Goal: Check status: Check status

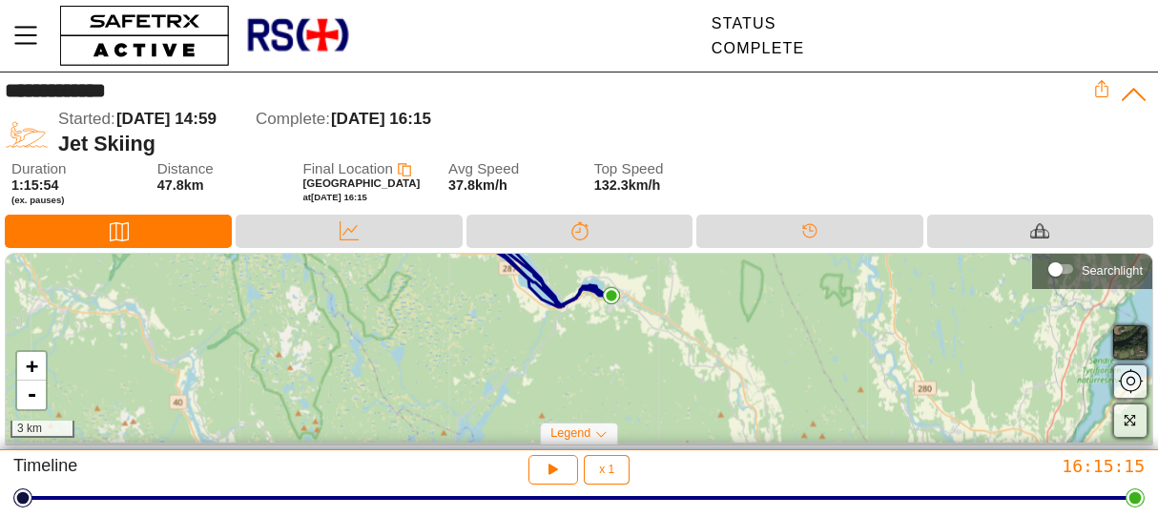
drag, startPoint x: 688, startPoint y: 396, endPoint x: 680, endPoint y: 333, distance: 63.4
click at [680, 333] on div "+ - 3 km" at bounding box center [579, 348] width 1147 height 189
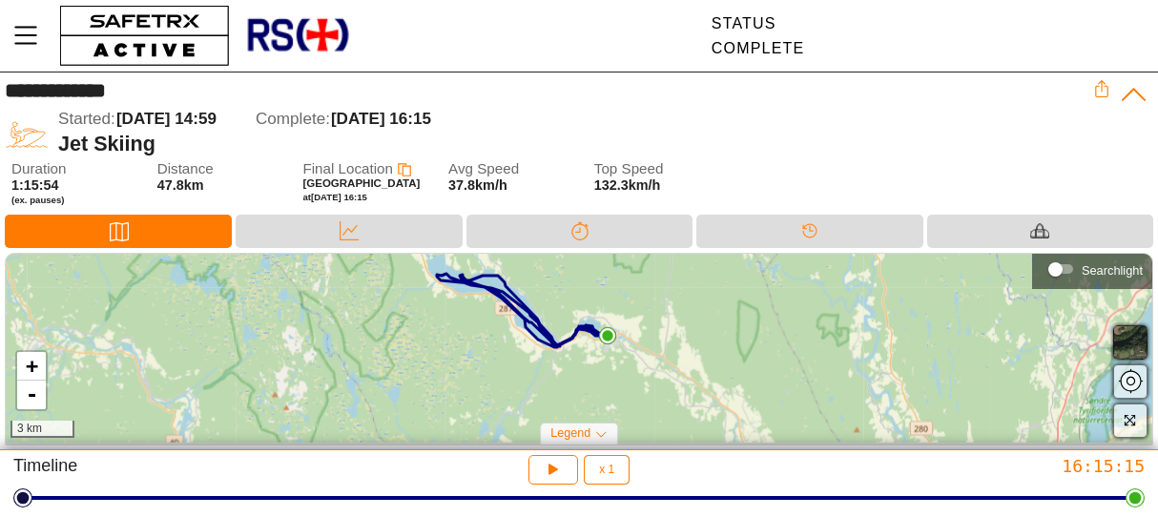
drag, startPoint x: 680, startPoint y: 336, endPoint x: 676, endPoint y: 371, distance: 35.5
click at [676, 371] on div "+ - 3 km" at bounding box center [579, 348] width 1147 height 189
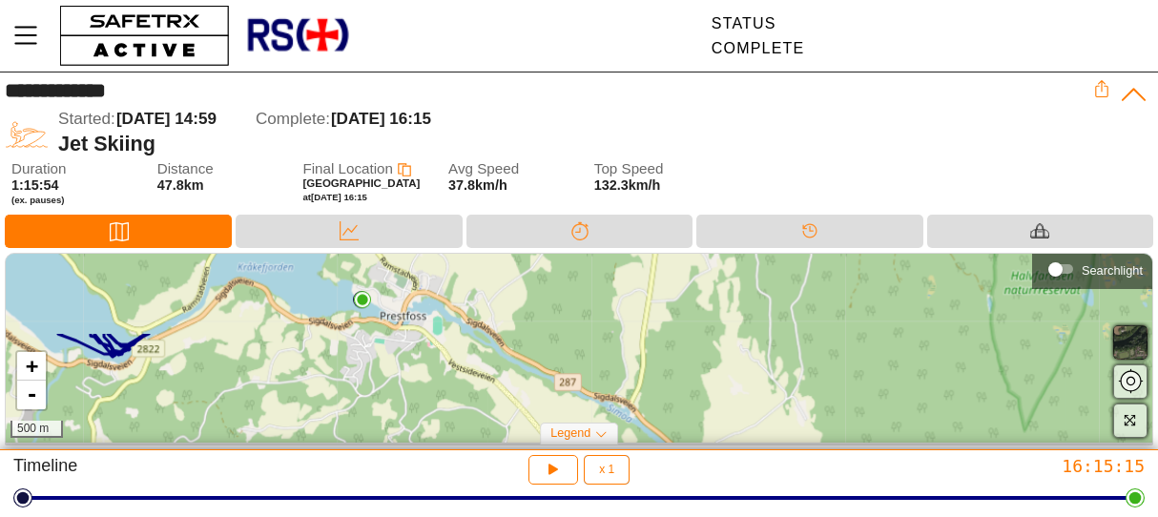
drag, startPoint x: 439, startPoint y: 324, endPoint x: 463, endPoint y: 429, distance: 107.6
click at [463, 432] on div "+ - 500 m" at bounding box center [579, 348] width 1147 height 189
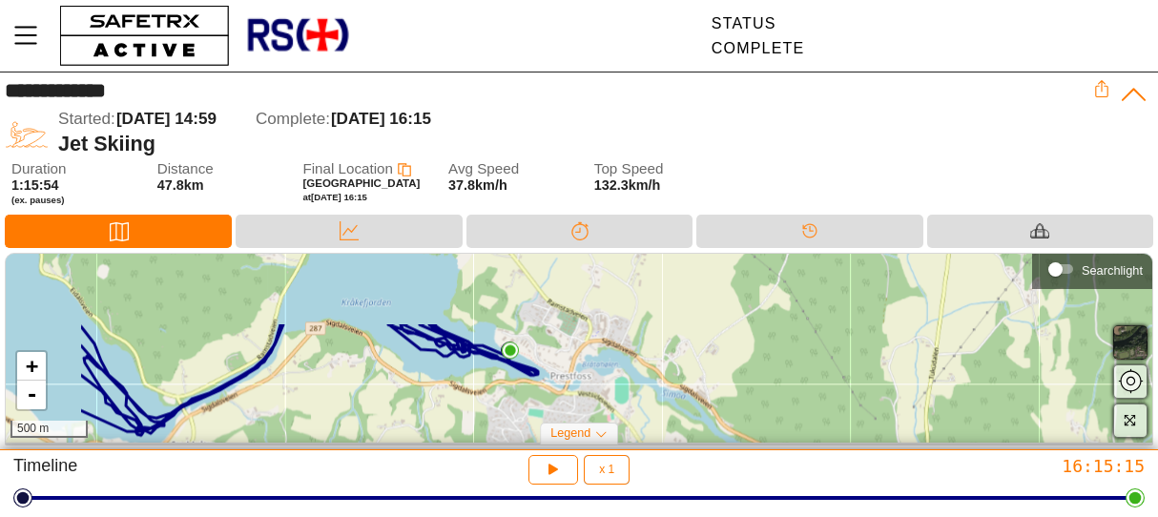
drag, startPoint x: 579, startPoint y: 311, endPoint x: 769, endPoint y: 401, distance: 210.0
click at [769, 401] on div "+ - 500 m" at bounding box center [579, 348] width 1147 height 189
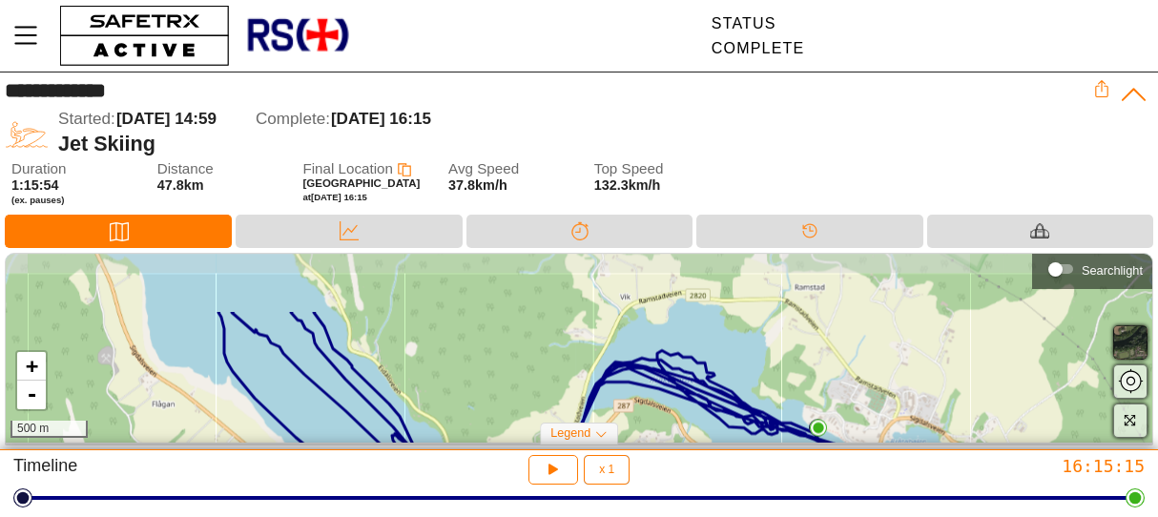
drag, startPoint x: 594, startPoint y: 300, endPoint x: 903, endPoint y: 377, distance: 317.7
click at [903, 377] on div "+ - 500 m" at bounding box center [579, 348] width 1147 height 189
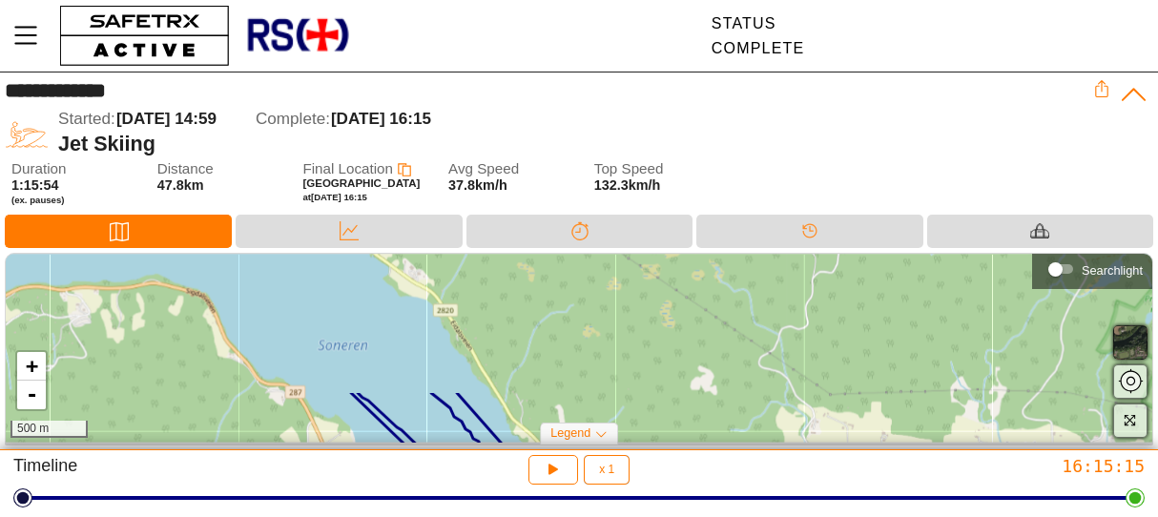
drag, startPoint x: 452, startPoint y: 308, endPoint x: 664, endPoint y: 468, distance: 265.0
click at [664, 468] on div "**********" at bounding box center [579, 258] width 1158 height 517
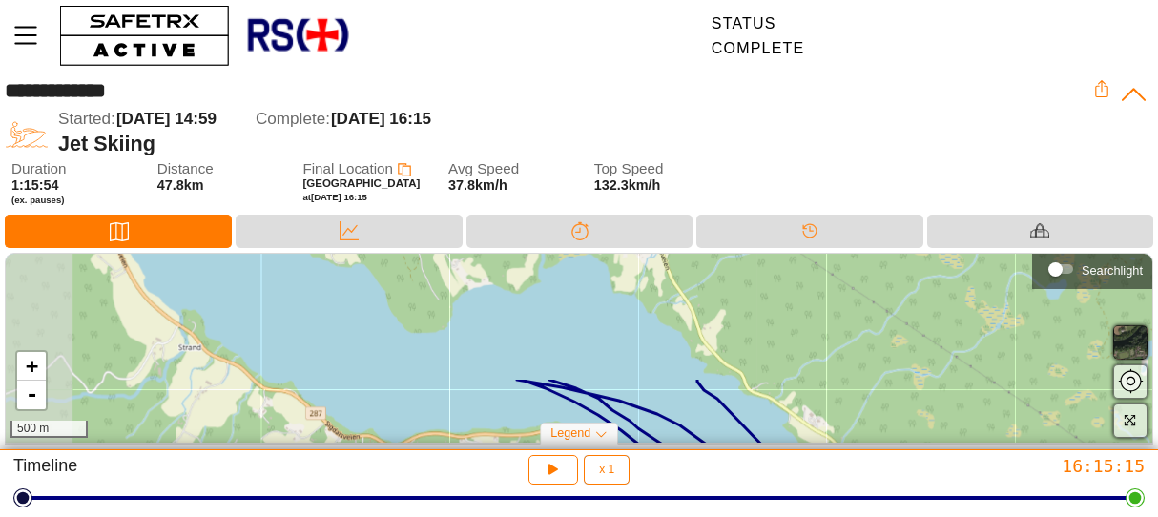
drag, startPoint x: 487, startPoint y: 291, endPoint x: 885, endPoint y: 437, distance: 424.7
click at [885, 437] on div "+ - 500 m" at bounding box center [579, 348] width 1147 height 189
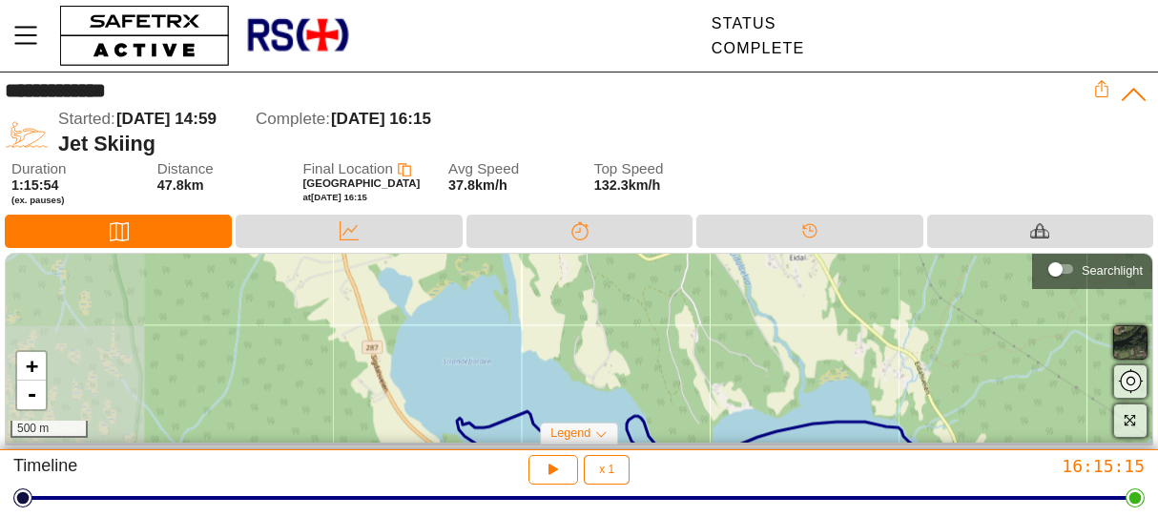
drag, startPoint x: 674, startPoint y: 311, endPoint x: 936, endPoint y: 435, distance: 290.2
click at [936, 435] on div "+ - 500 m" at bounding box center [579, 348] width 1147 height 189
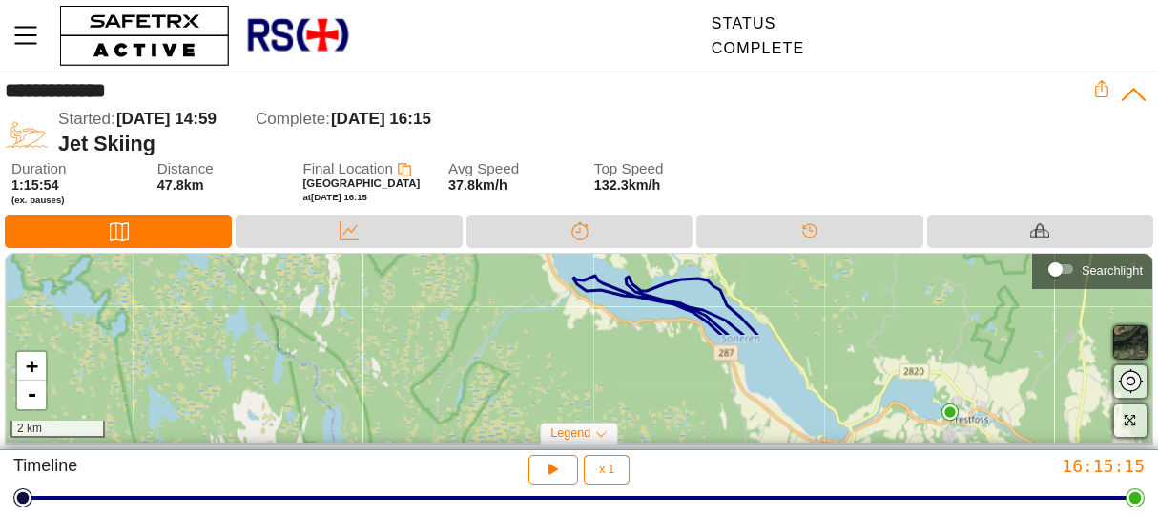
drag, startPoint x: 564, startPoint y: 407, endPoint x: 507, endPoint y: 276, distance: 143.6
click at [507, 276] on div "+ - 2 km" at bounding box center [579, 348] width 1147 height 189
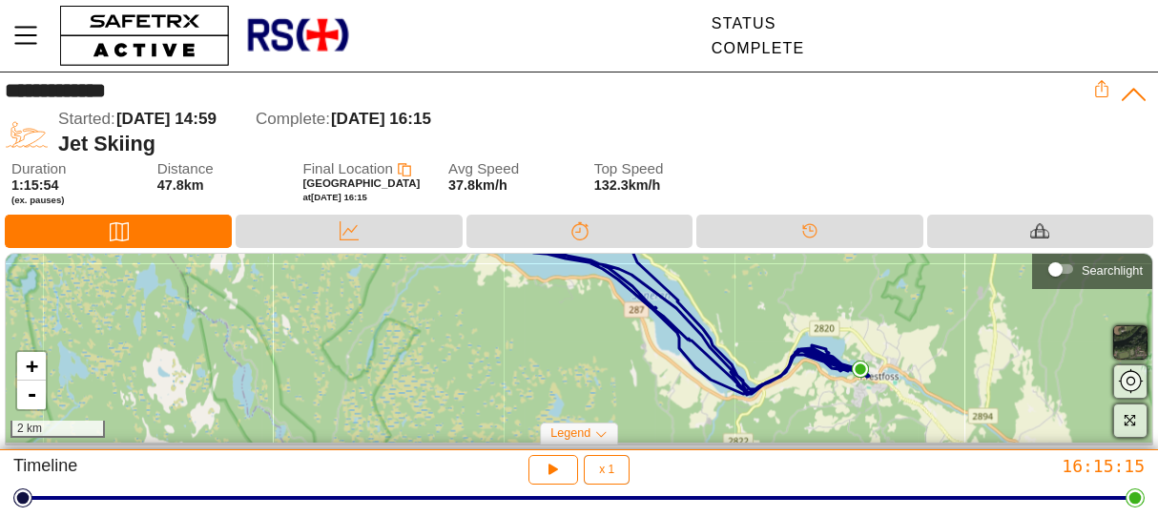
drag, startPoint x: 673, startPoint y: 387, endPoint x: 499, endPoint y: 331, distance: 182.5
click at [507, 332] on div "+ - 2 km" at bounding box center [579, 348] width 1147 height 189
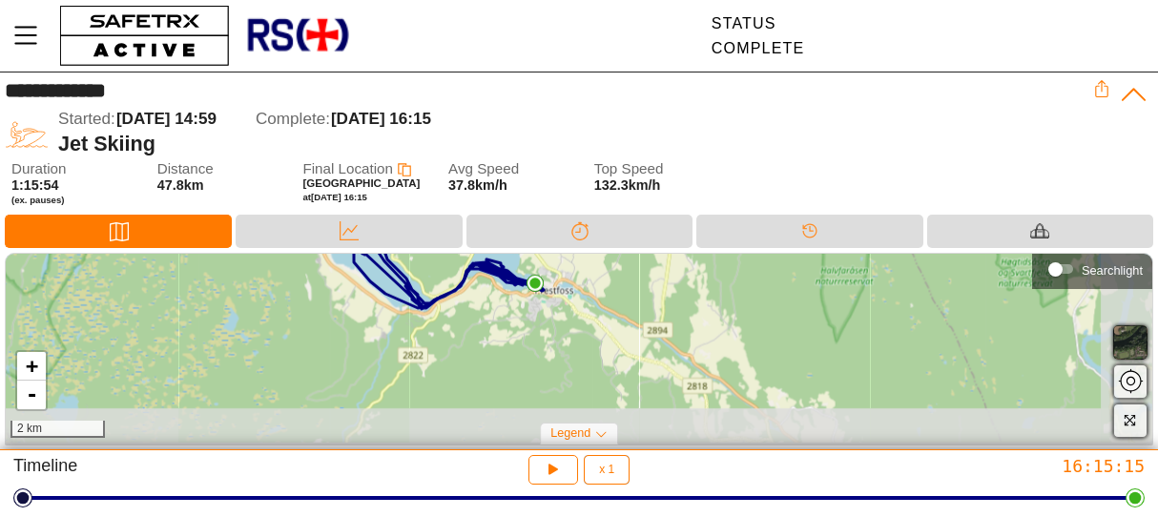
drag, startPoint x: 745, startPoint y: 389, endPoint x: 508, endPoint y: 323, distance: 246.5
click at [508, 323] on div "+ - 2 km" at bounding box center [579, 348] width 1147 height 189
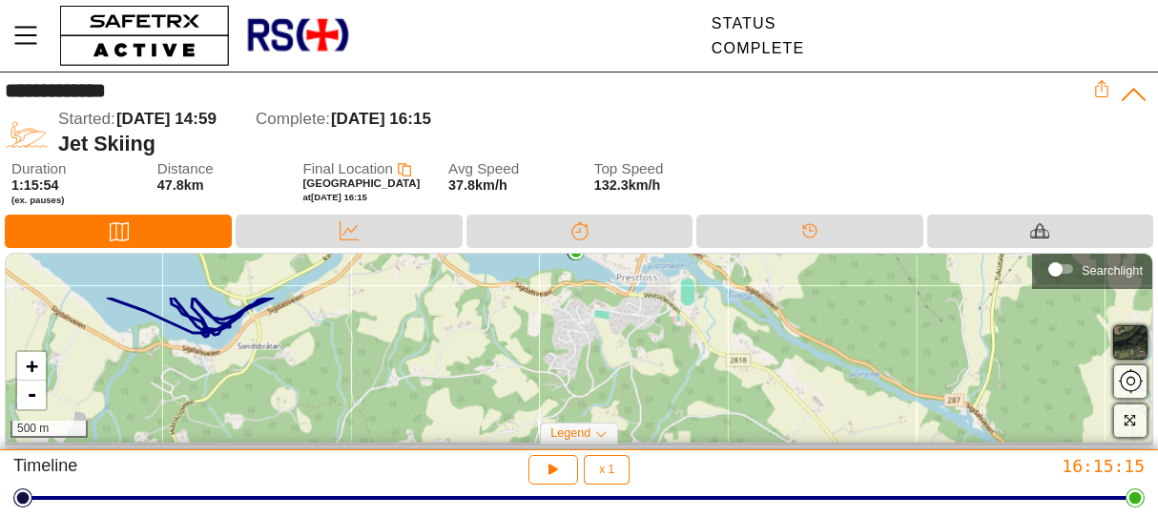
drag, startPoint x: 506, startPoint y: 323, endPoint x: 485, endPoint y: 386, distance: 66.4
click at [485, 386] on div "+ - 500 m" at bounding box center [579, 348] width 1147 height 189
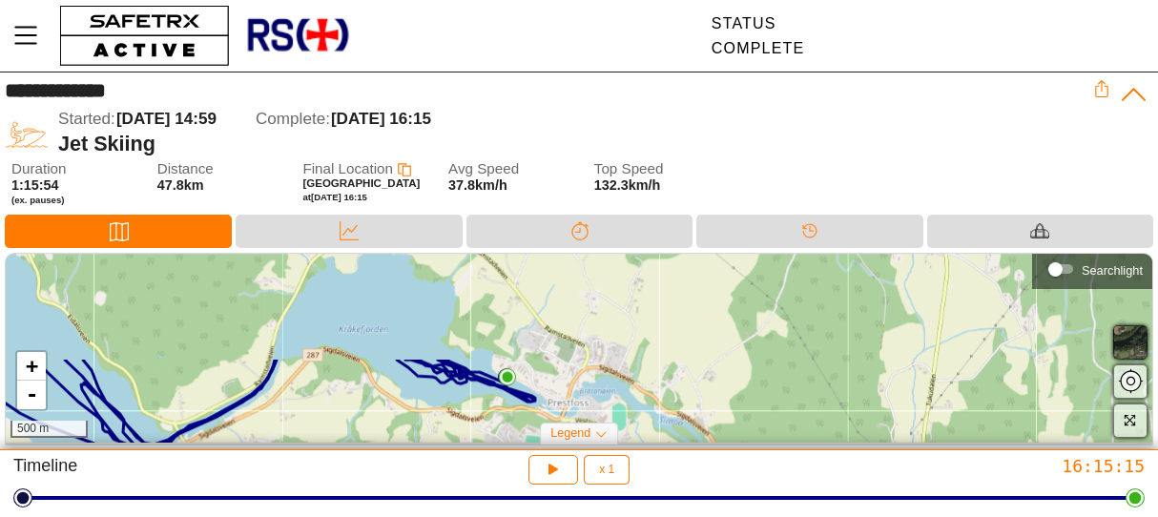
drag, startPoint x: 547, startPoint y: 318, endPoint x: 474, endPoint y: 461, distance: 160.4
click at [474, 461] on div "**********" at bounding box center [579, 258] width 1158 height 517
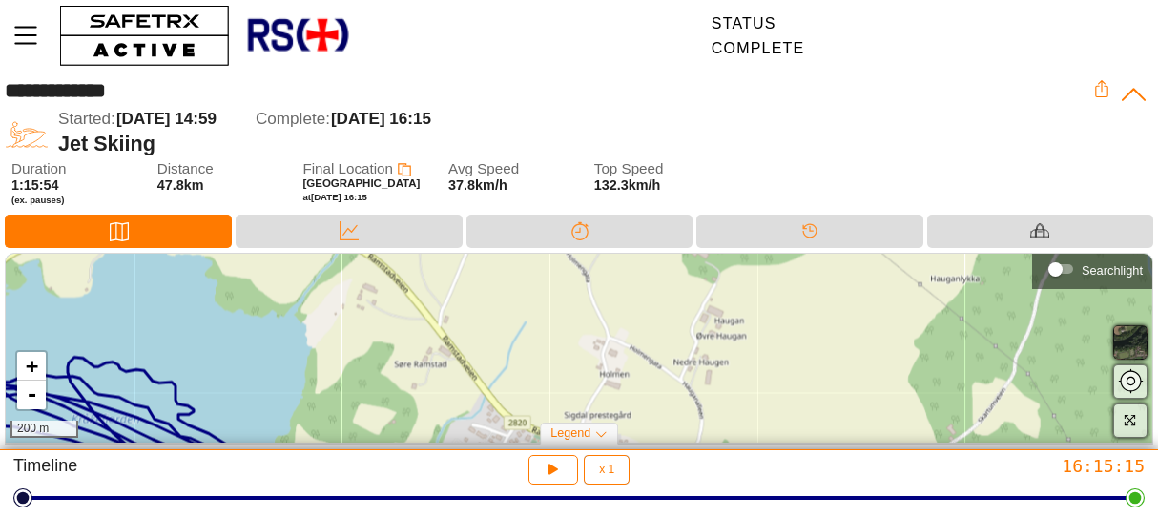
drag, startPoint x: 834, startPoint y: 324, endPoint x: 769, endPoint y: 428, distance: 122.6
click at [769, 428] on div "+ - 200 m" at bounding box center [579, 348] width 1147 height 189
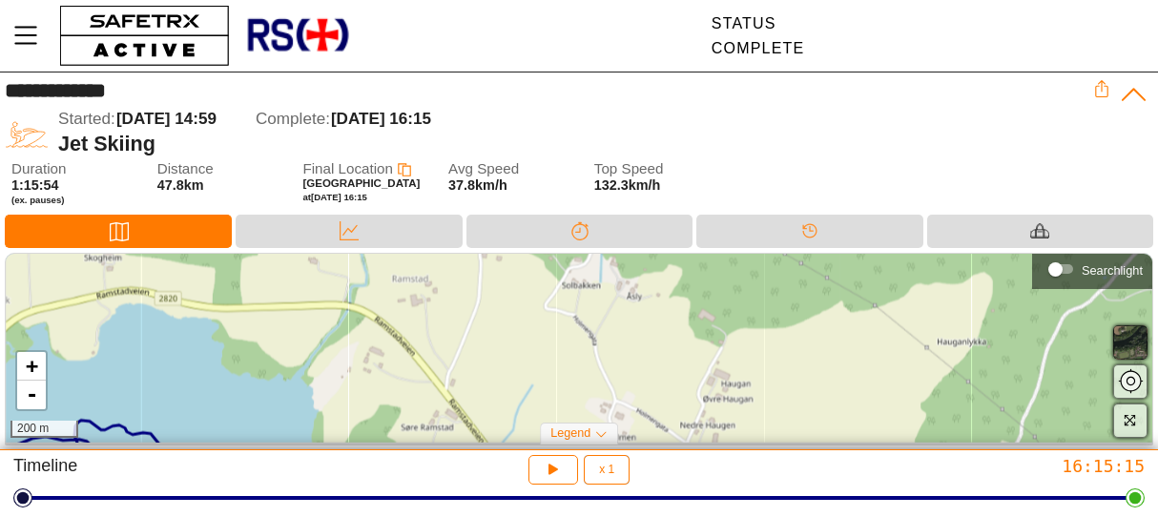
drag, startPoint x: 629, startPoint y: 306, endPoint x: 636, endPoint y: 370, distance: 64.4
click at [635, 370] on div "+ - 200 m" at bounding box center [579, 348] width 1147 height 189
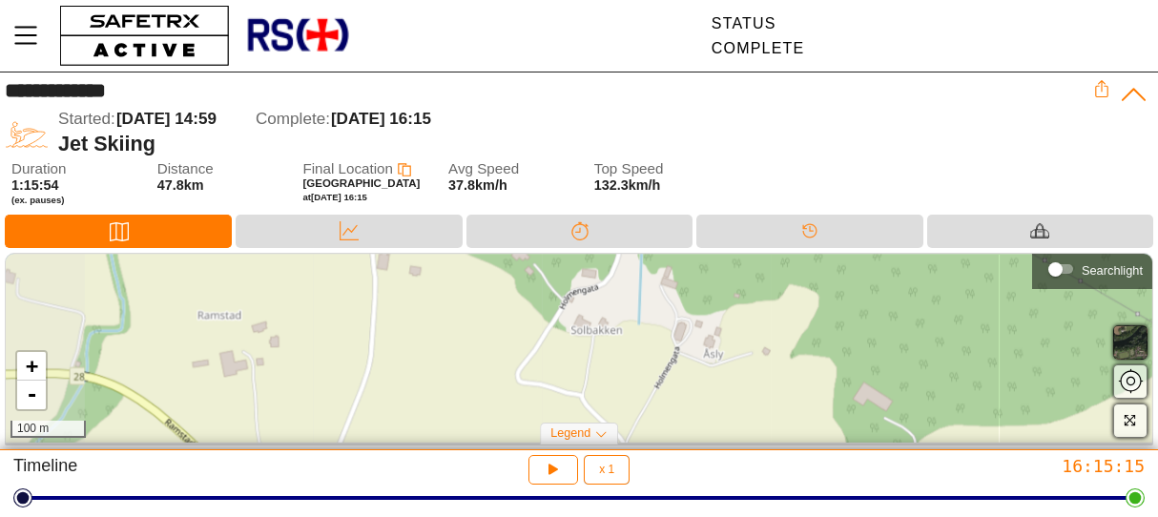
drag, startPoint x: 623, startPoint y: 294, endPoint x: 715, endPoint y: 464, distance: 193.0
click at [715, 464] on div "**********" at bounding box center [579, 258] width 1158 height 517
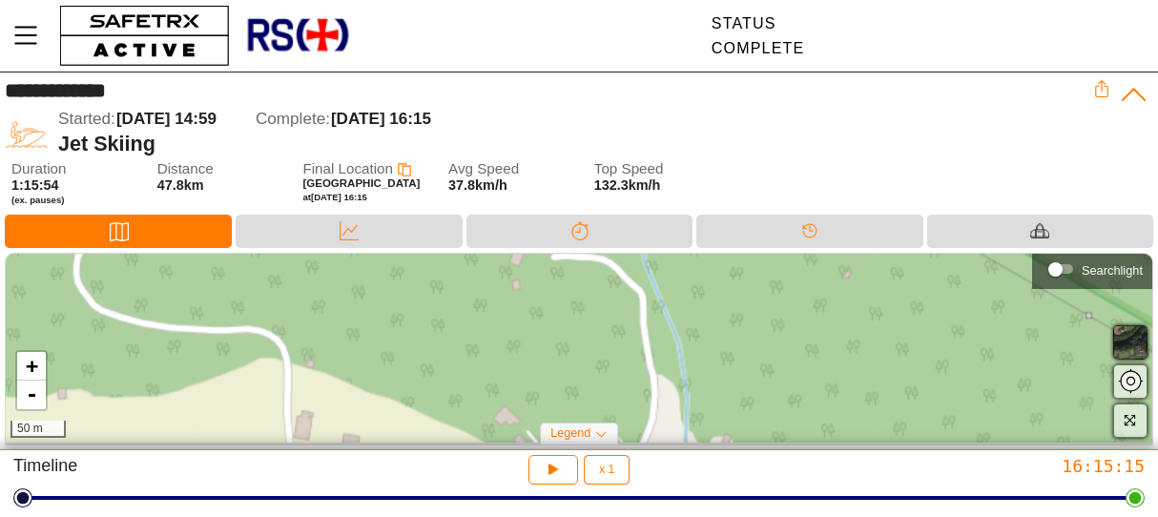
drag, startPoint x: 618, startPoint y: 345, endPoint x: 686, endPoint y: 549, distance: 214.2
click at [686, 516] on html "**********" at bounding box center [579, 258] width 1158 height 517
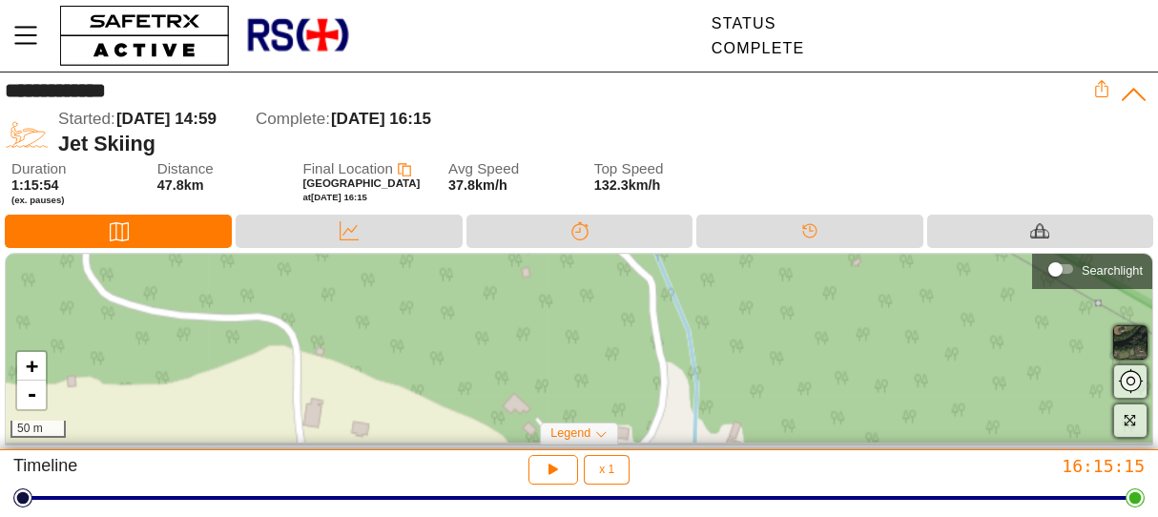
drag, startPoint x: 720, startPoint y: 282, endPoint x: 728, endPoint y: 262, distance: 21.4
click at [728, 262] on div "+ - 50 m" at bounding box center [579, 348] width 1147 height 189
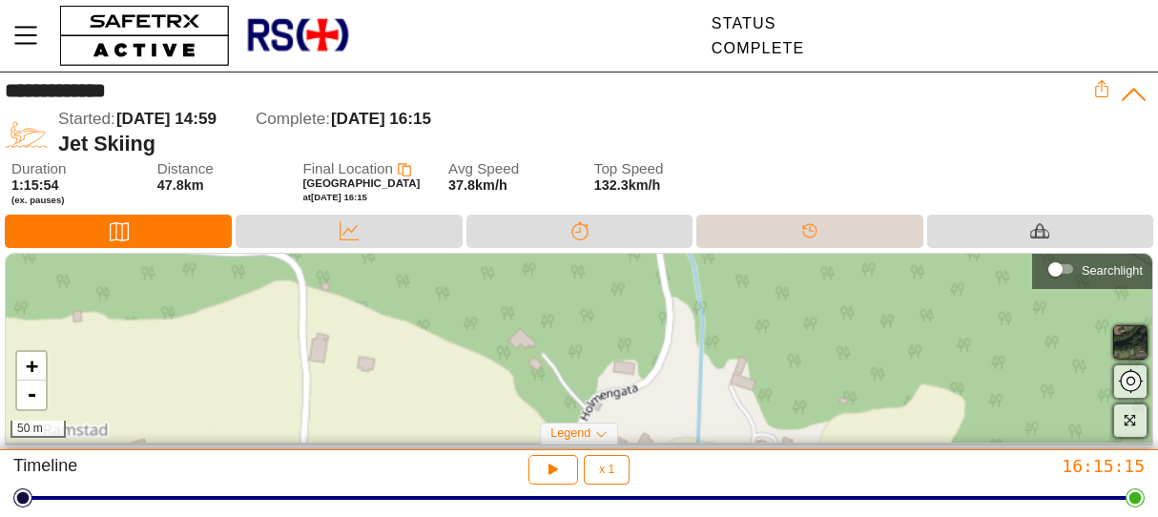
drag, startPoint x: 691, startPoint y: 405, endPoint x: 755, endPoint y: 225, distance: 190.4
click at [751, 236] on div "**********" at bounding box center [579, 262] width 1158 height 378
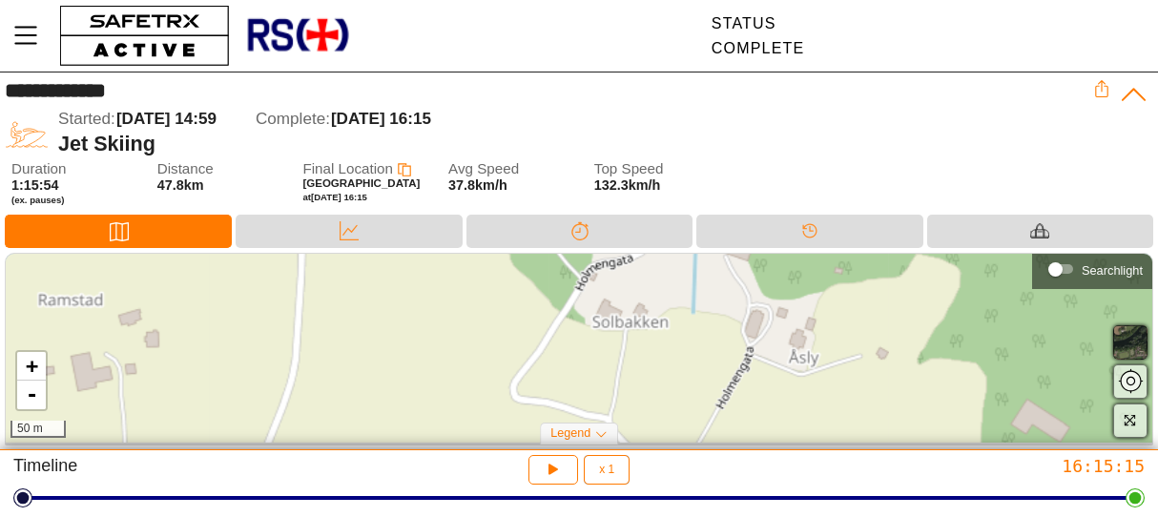
drag, startPoint x: 675, startPoint y: 395, endPoint x: 615, endPoint y: 382, distance: 61.6
click at [615, 382] on div "+ - 50 m" at bounding box center [579, 348] width 1147 height 189
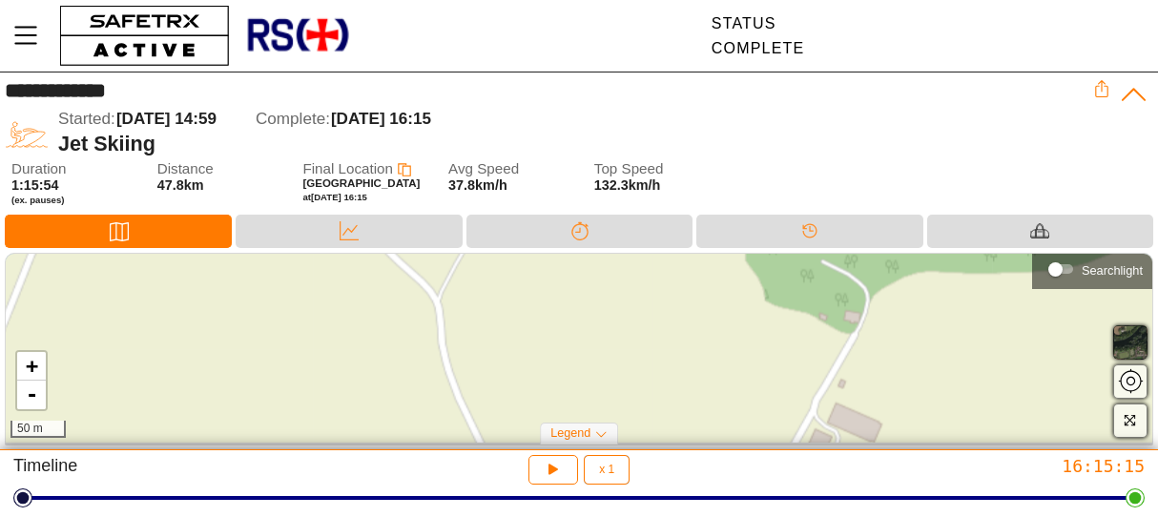
drag, startPoint x: 904, startPoint y: 405, endPoint x: 671, endPoint y: 214, distance: 301.0
click at [671, 214] on div "**********" at bounding box center [579, 262] width 1158 height 378
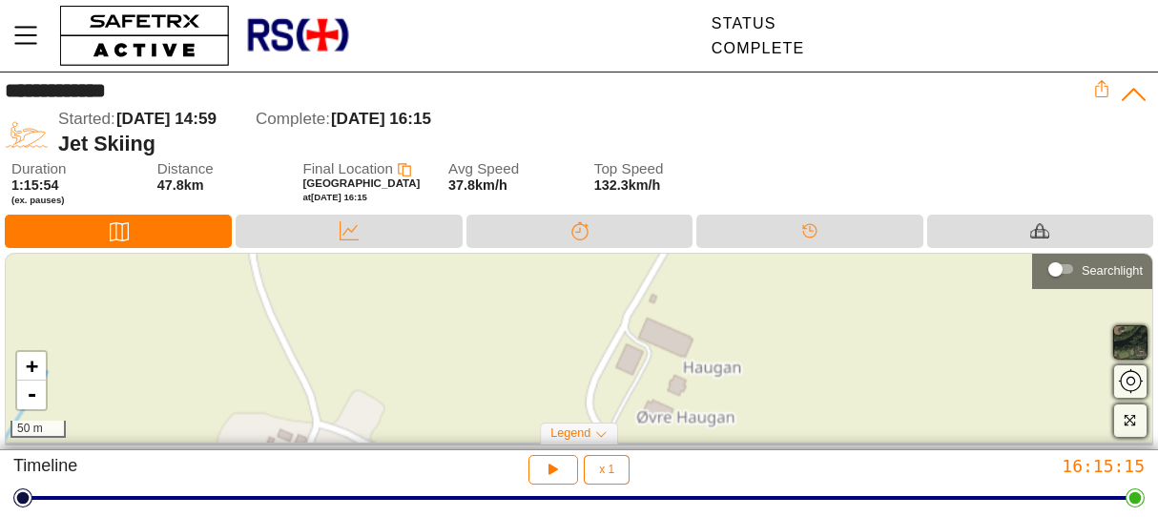
drag, startPoint x: 778, startPoint y: 348, endPoint x: 588, endPoint y: 204, distance: 238.3
click at [588, 204] on div "**********" at bounding box center [579, 262] width 1158 height 378
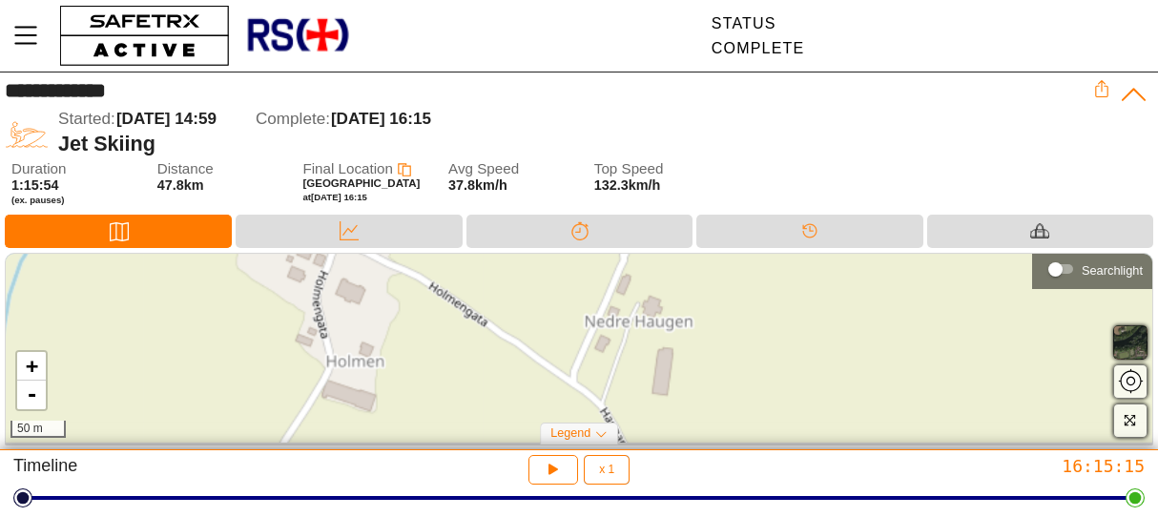
drag, startPoint x: 535, startPoint y: 382, endPoint x: 556, endPoint y: 262, distance: 121.1
click at [556, 262] on div "+ - 50 m" at bounding box center [579, 348] width 1147 height 189
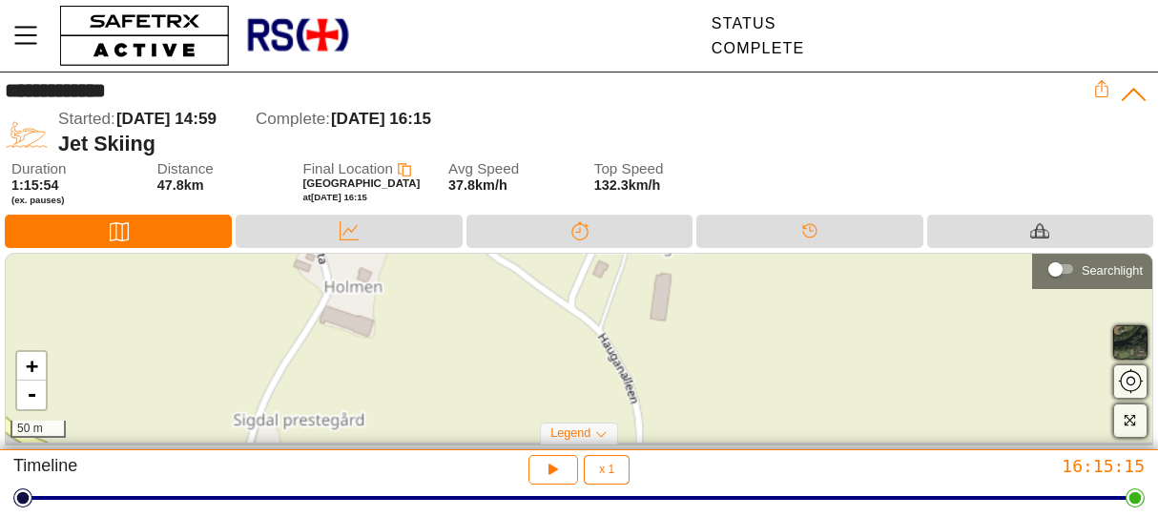
drag, startPoint x: 538, startPoint y: 382, endPoint x: 545, endPoint y: 259, distance: 123.3
click at [544, 264] on div "+ - 50 m" at bounding box center [579, 348] width 1147 height 189
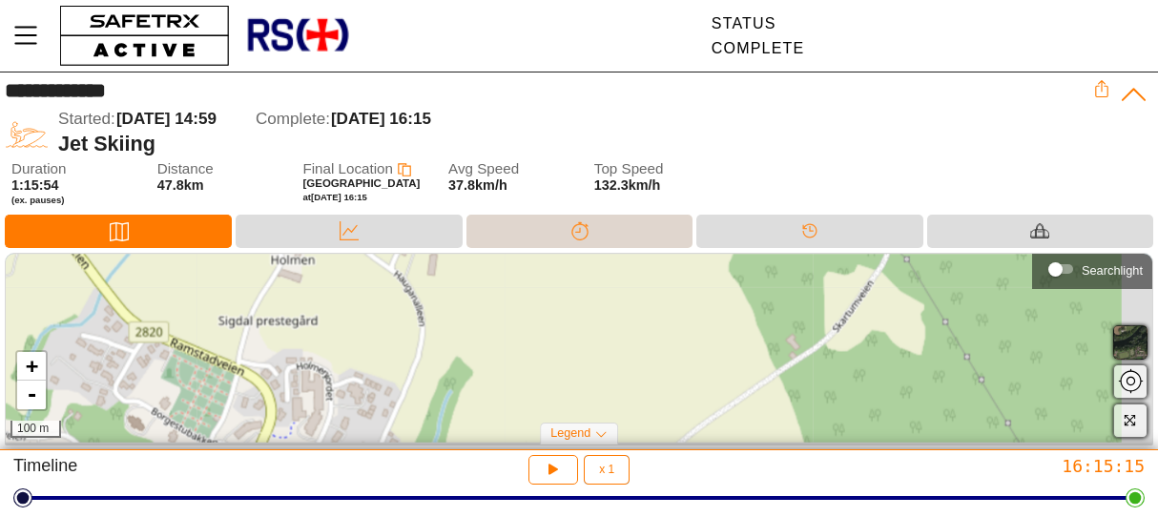
drag, startPoint x: 740, startPoint y: 372, endPoint x: 526, endPoint y: 247, distance: 248.4
click at [526, 251] on div "**********" at bounding box center [579, 262] width 1158 height 378
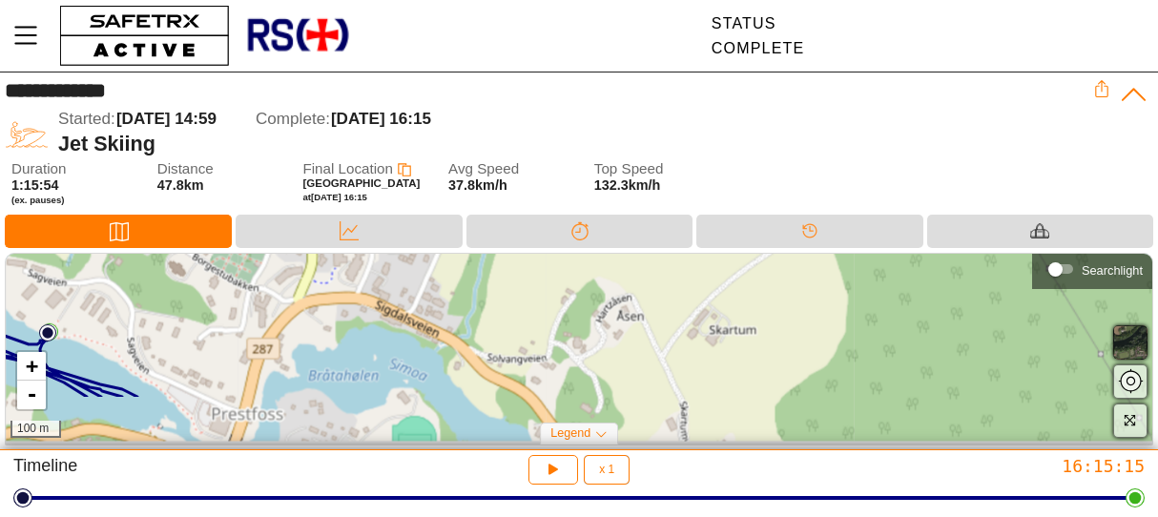
drag, startPoint x: 699, startPoint y: 395, endPoint x: 806, endPoint y: 331, distance: 124.5
click at [806, 330] on div "+ - 100 m" at bounding box center [579, 348] width 1147 height 189
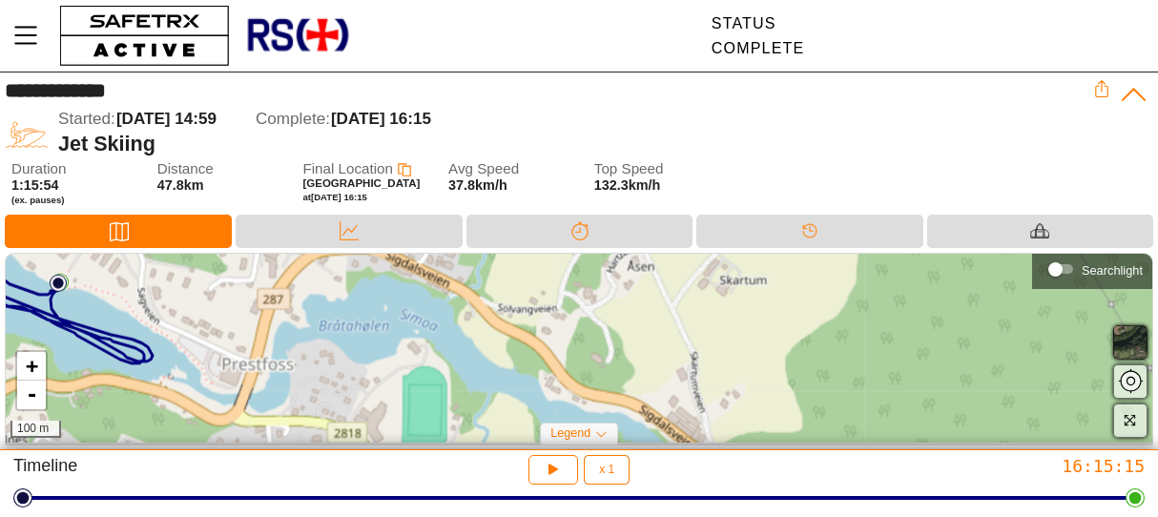
drag, startPoint x: 719, startPoint y: 395, endPoint x: 730, endPoint y: 348, distance: 47.9
click at [730, 348] on div "+ - 100 m" at bounding box center [579, 348] width 1147 height 189
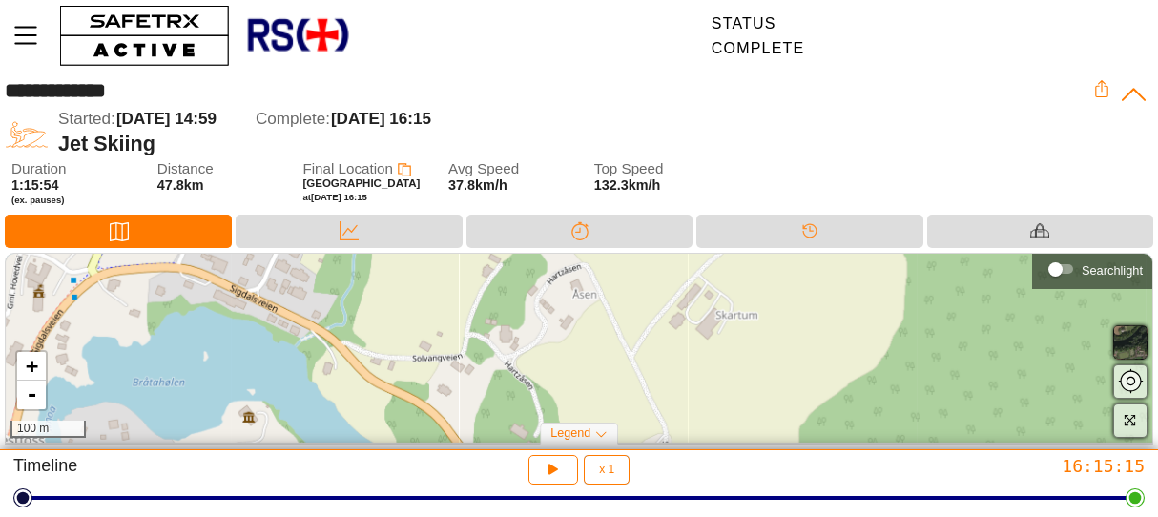
drag, startPoint x: 641, startPoint y: 308, endPoint x: 628, endPoint y: 378, distance: 70.9
click at [628, 378] on div "+ - 100 m" at bounding box center [579, 348] width 1147 height 189
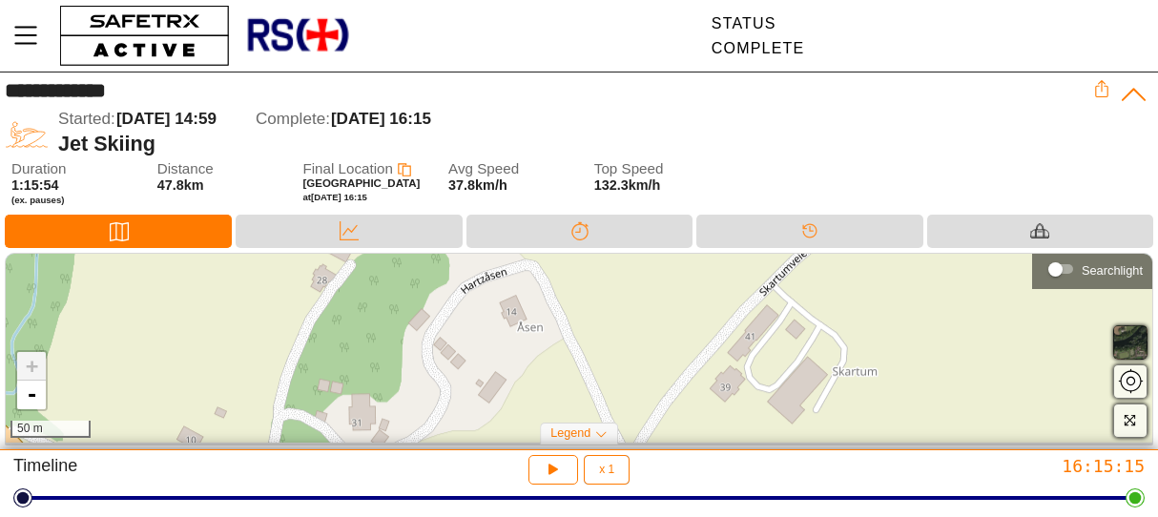
drag, startPoint x: 580, startPoint y: 324, endPoint x: 573, endPoint y: 447, distance: 122.3
click at [573, 447] on div "+ - 50 m Searchlight Legend Start Location End Location" at bounding box center [579, 351] width 1158 height 197
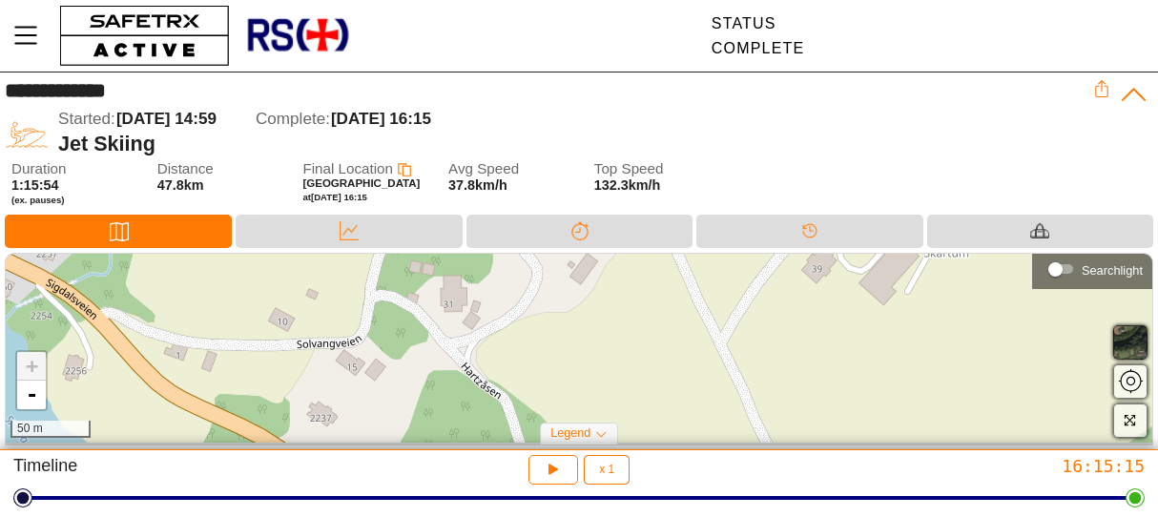
drag, startPoint x: 636, startPoint y: 384, endPoint x: 729, endPoint y: 263, distance: 151.7
click at [729, 263] on div "+ - 50 m" at bounding box center [579, 348] width 1147 height 189
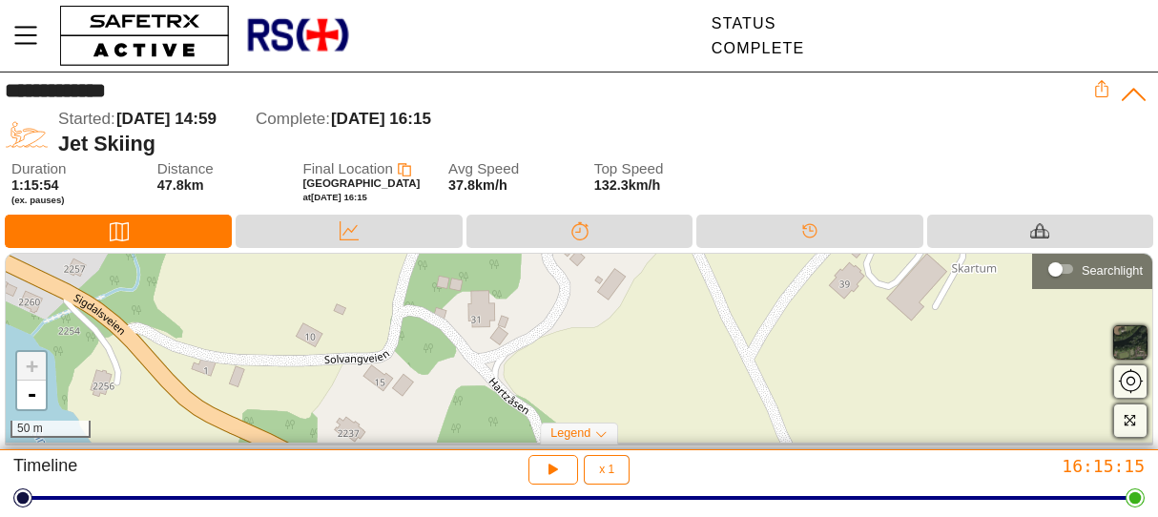
drag, startPoint x: 602, startPoint y: 343, endPoint x: 629, endPoint y: 359, distance: 31.3
click at [629, 359] on div "+ - 50 m" at bounding box center [579, 348] width 1147 height 189
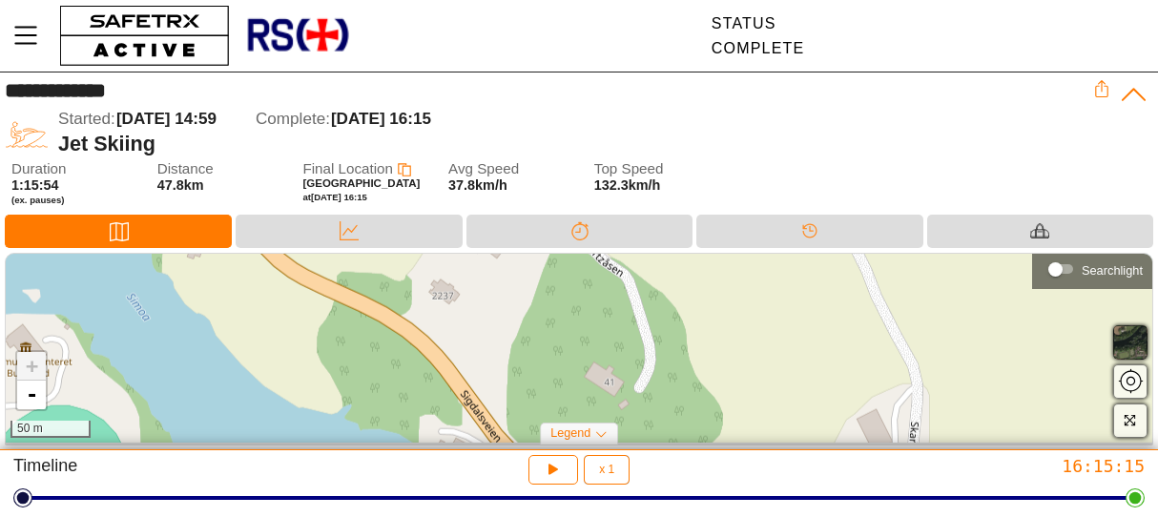
drag, startPoint x: 611, startPoint y: 395, endPoint x: 705, endPoint y: 258, distance: 166.7
click at [705, 258] on div "+ - 50 m" at bounding box center [579, 348] width 1147 height 189
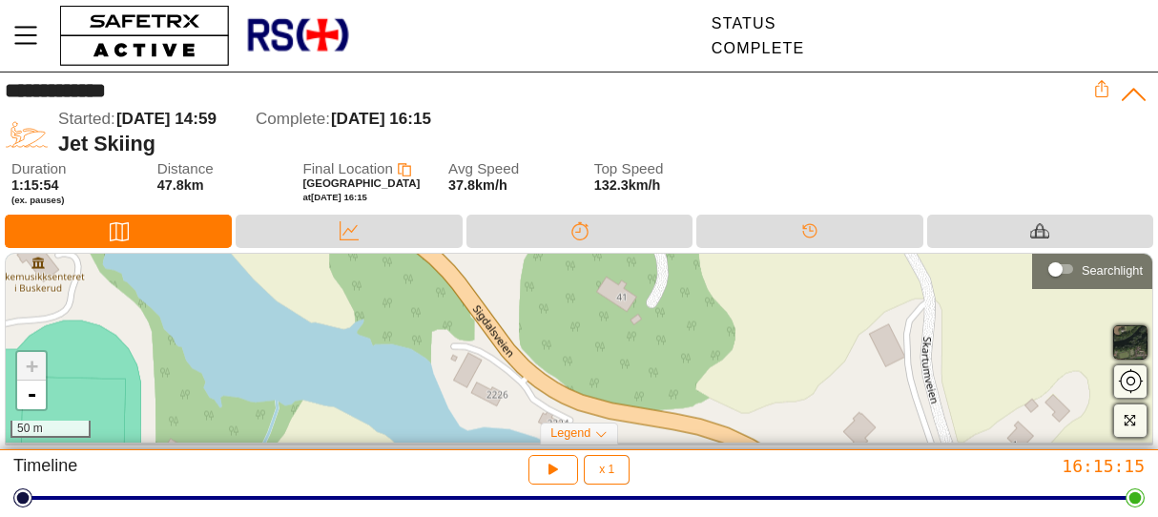
drag, startPoint x: 711, startPoint y: 377, endPoint x: 723, endPoint y: 292, distance: 85.8
click at [723, 292] on div "+ - 50 m" at bounding box center [579, 348] width 1147 height 189
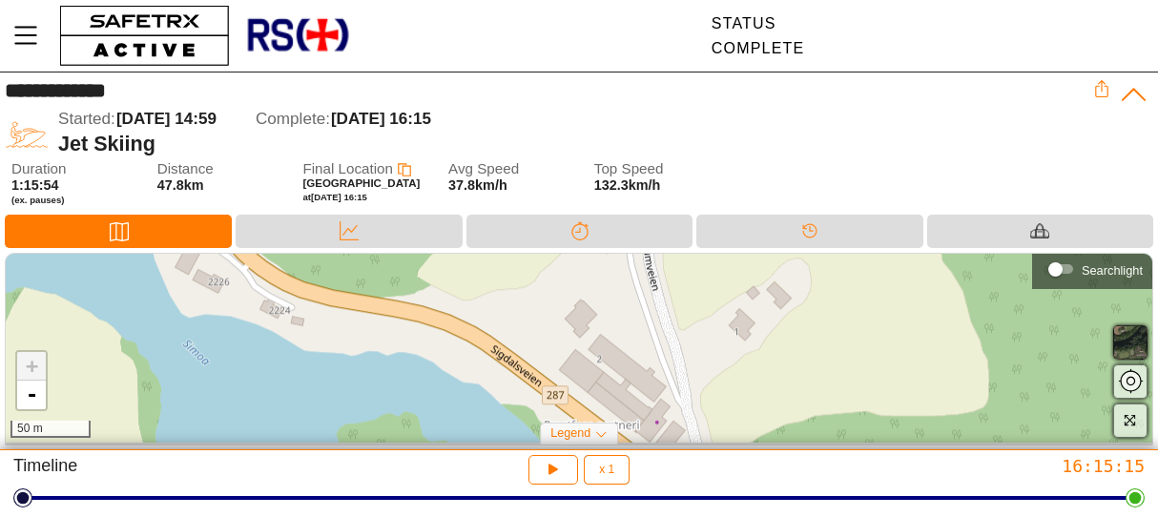
drag, startPoint x: 842, startPoint y: 385, endPoint x: 564, endPoint y: 273, distance: 299.6
click at [564, 273] on div "+ - 50 m" at bounding box center [579, 348] width 1147 height 189
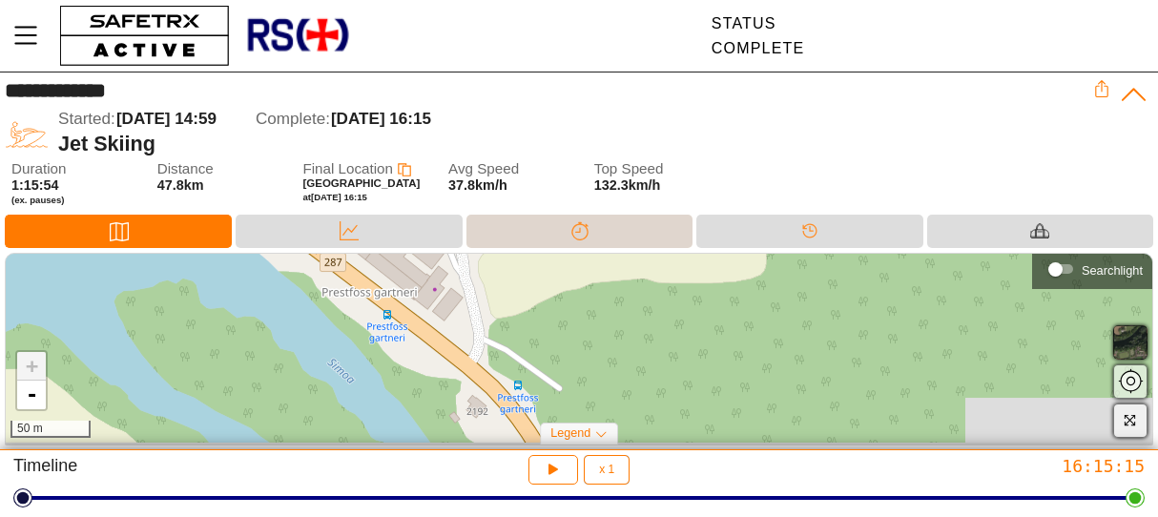
drag, startPoint x: 849, startPoint y: 370, endPoint x: 632, endPoint y: 233, distance: 257.3
click at [632, 233] on div "**********" at bounding box center [579, 262] width 1158 height 378
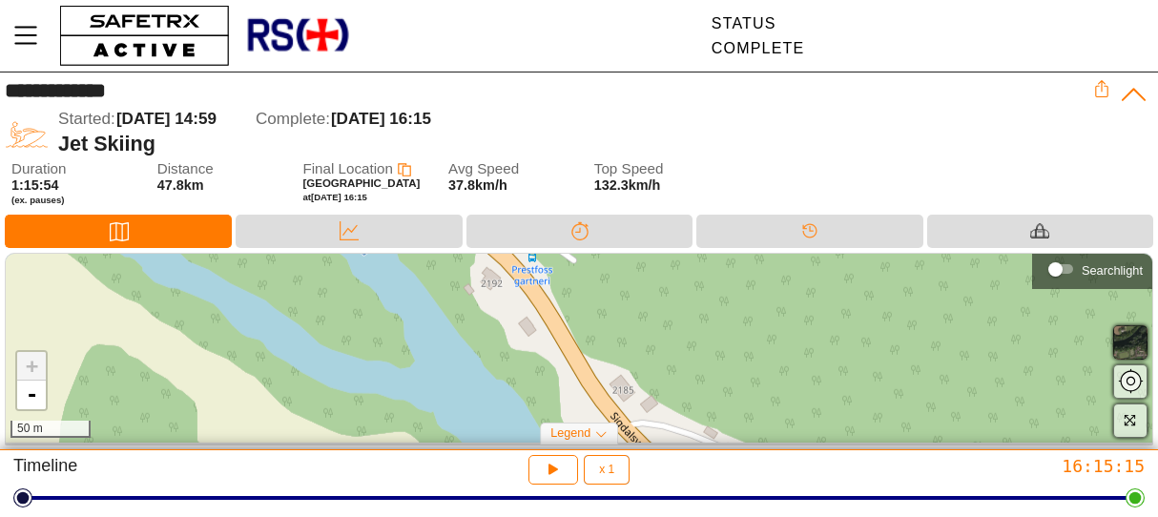
drag, startPoint x: 655, startPoint y: 408, endPoint x: 671, endPoint y: 297, distance: 112.7
click at [671, 297] on div "+ - 50 m" at bounding box center [579, 348] width 1147 height 189
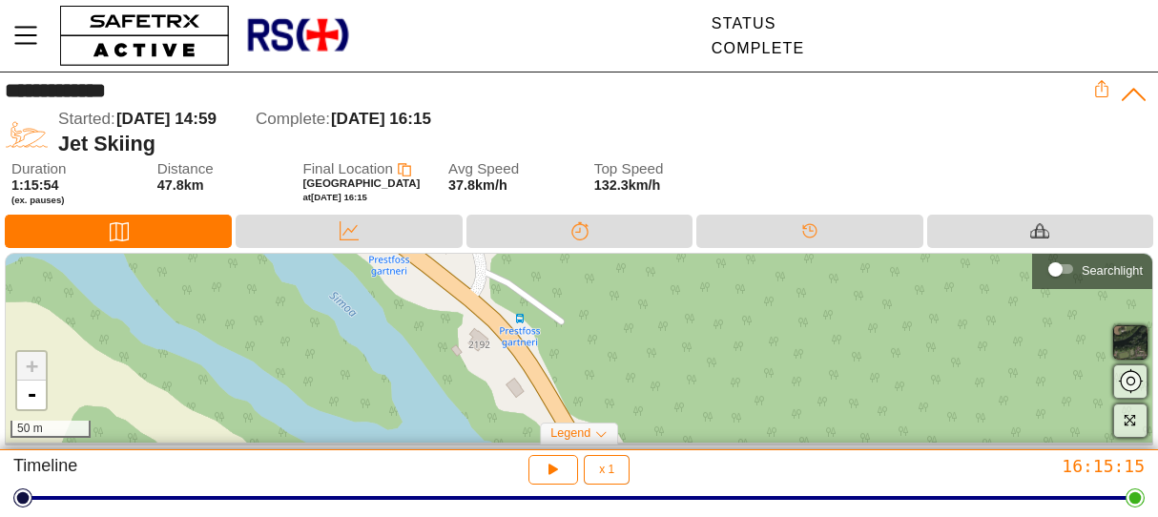
drag, startPoint x: 743, startPoint y: 386, endPoint x: 731, endPoint y: 448, distance: 63.2
click at [731, 448] on div "**********" at bounding box center [579, 258] width 1158 height 517
